Goal: Task Accomplishment & Management: Use online tool/utility

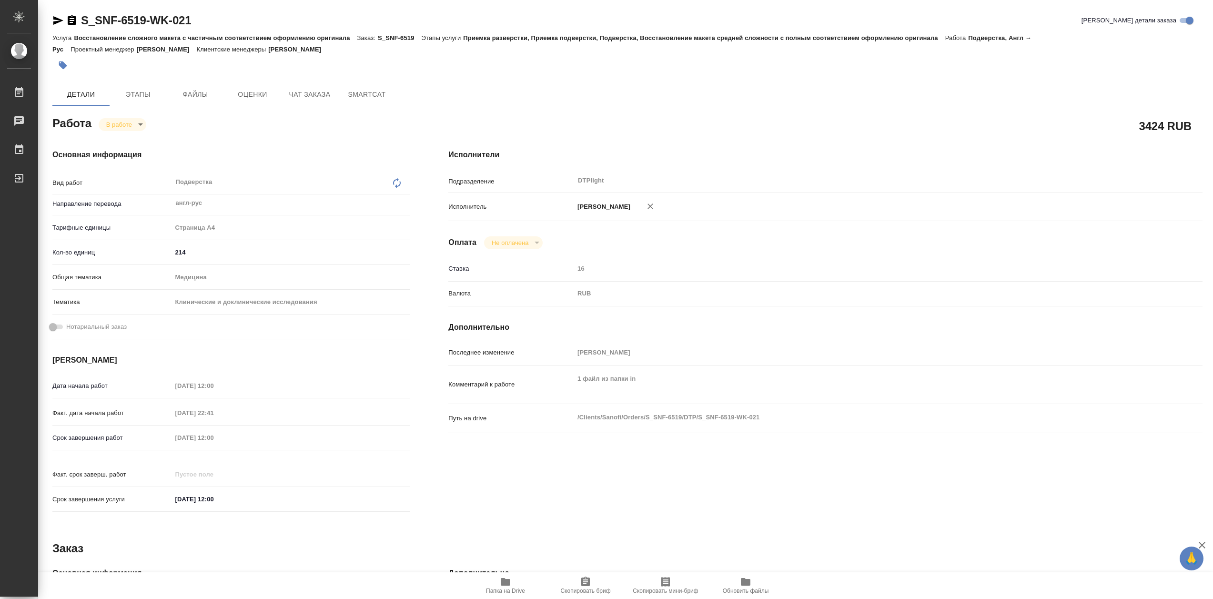
type textarea "x"
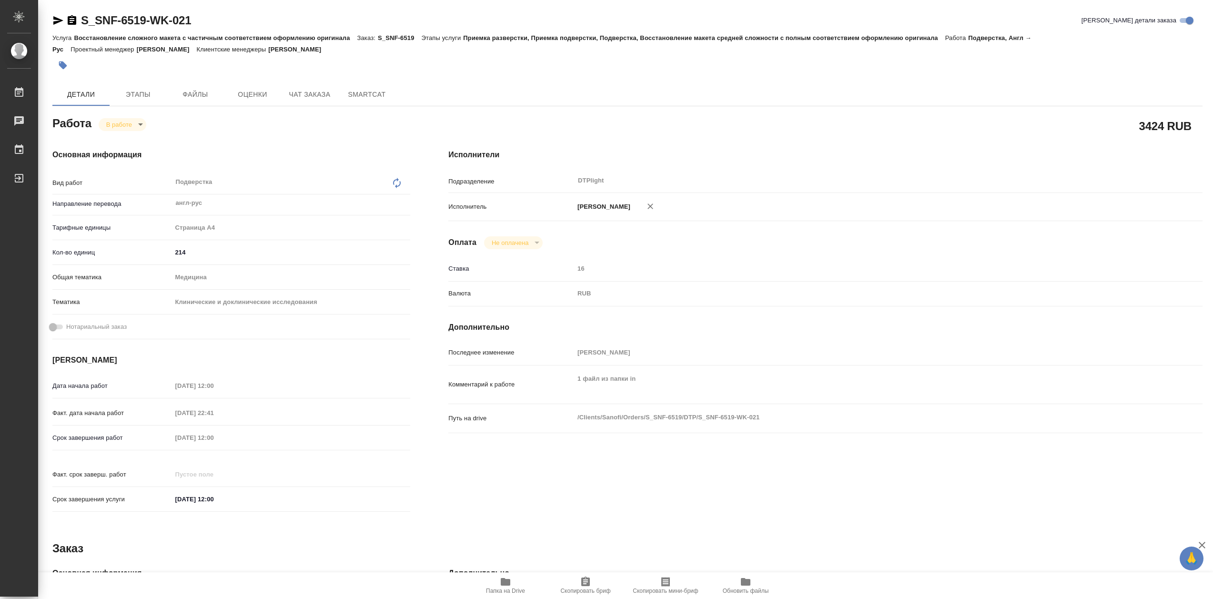
type textarea "x"
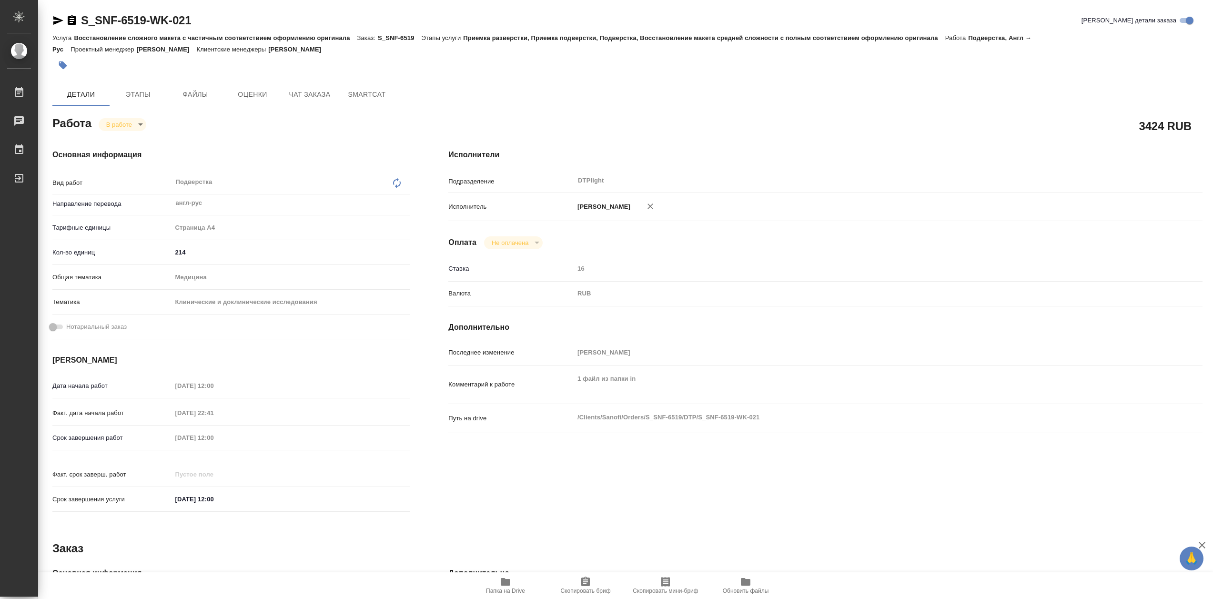
type textarea "x"
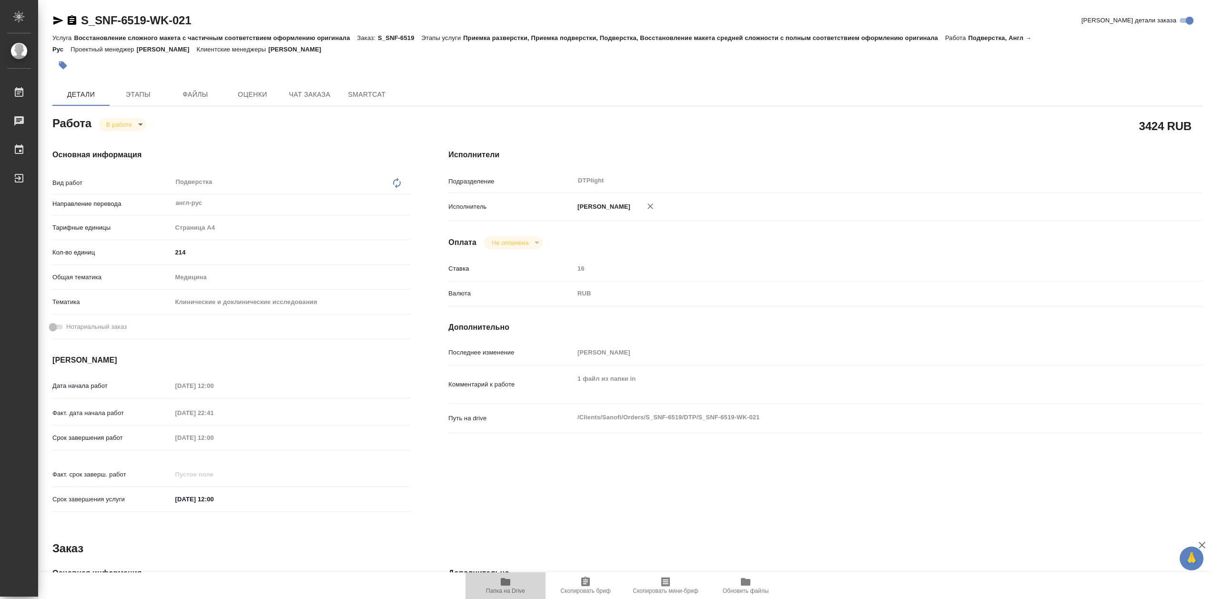
click at [497, 584] on span "Папка на Drive" at bounding box center [505, 585] width 69 height 18
